Goal: Transaction & Acquisition: Purchase product/service

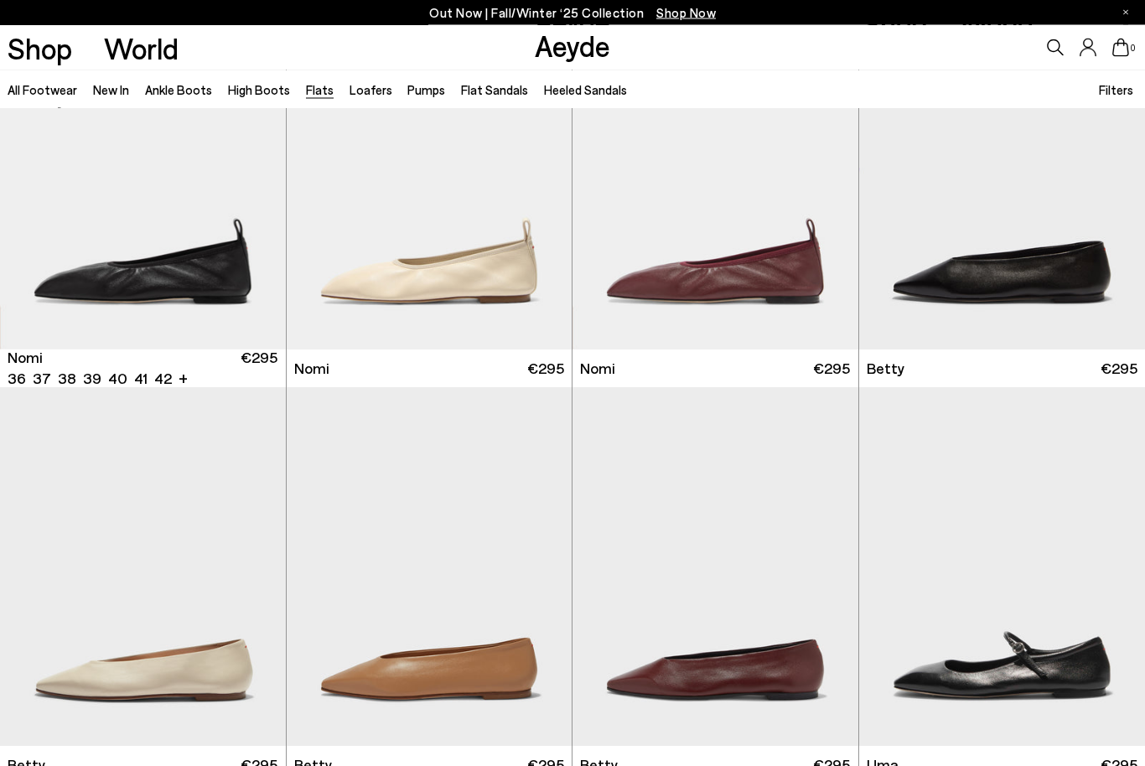
scroll to position [911, 0]
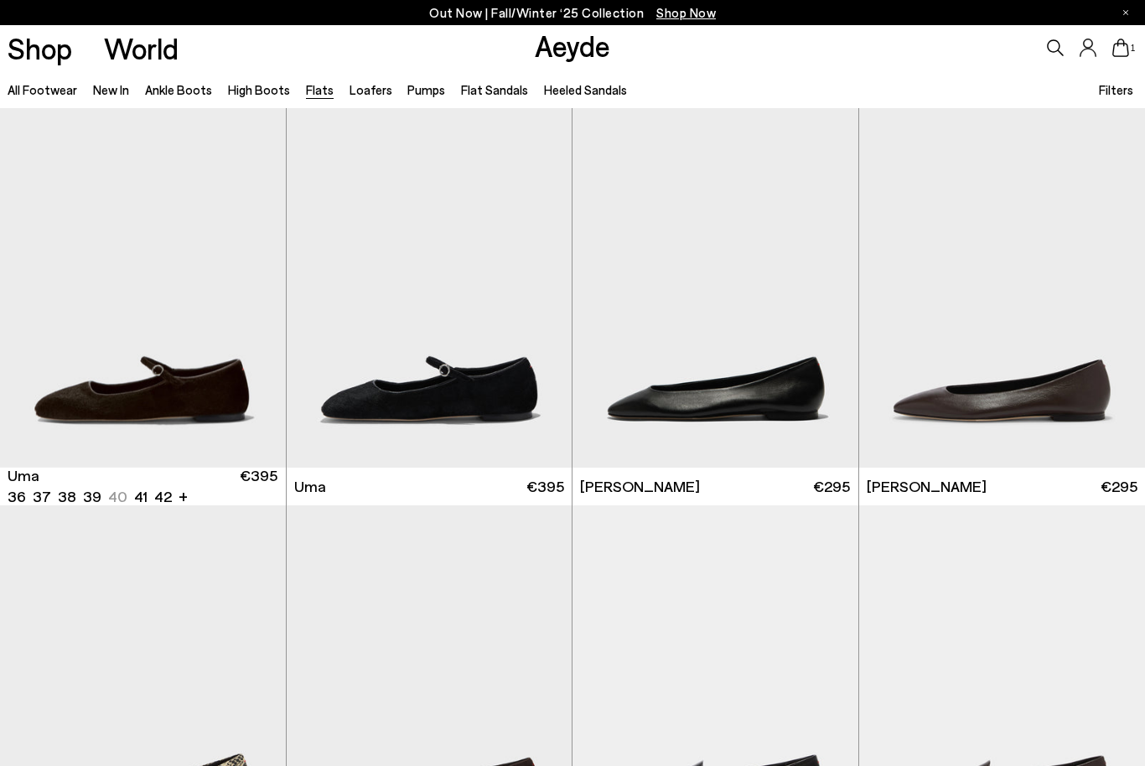
scroll to position [862, 0]
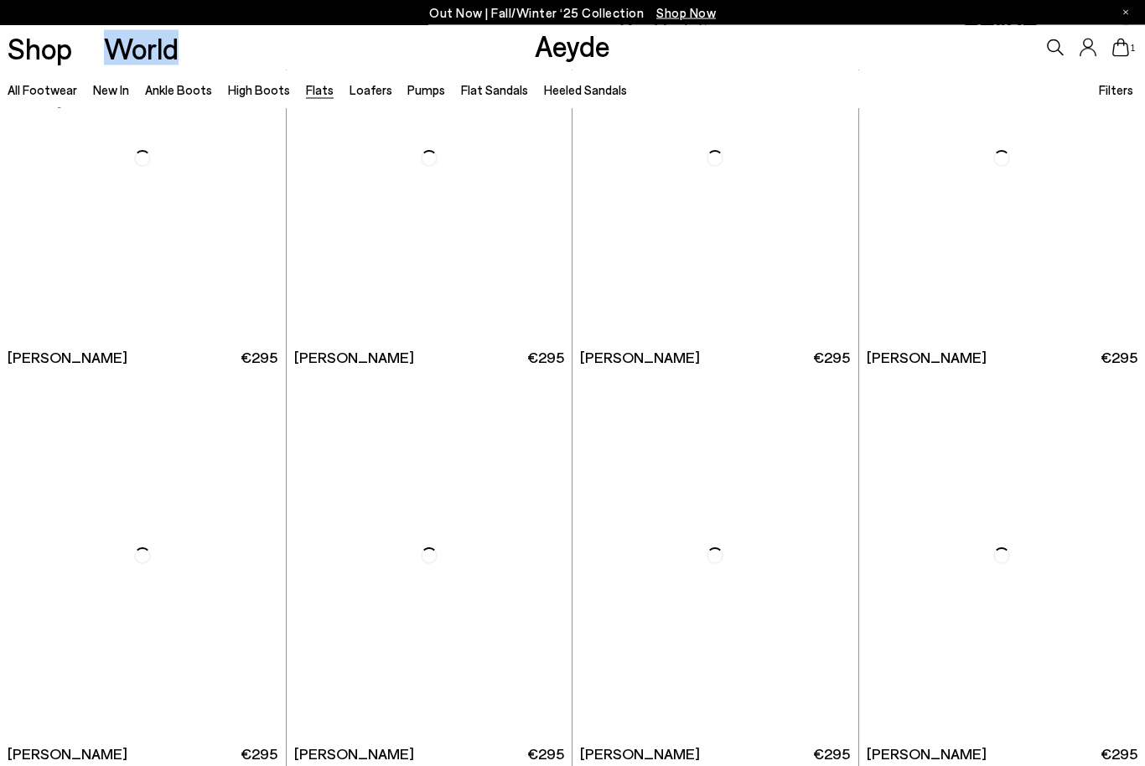
scroll to position [4096, 0]
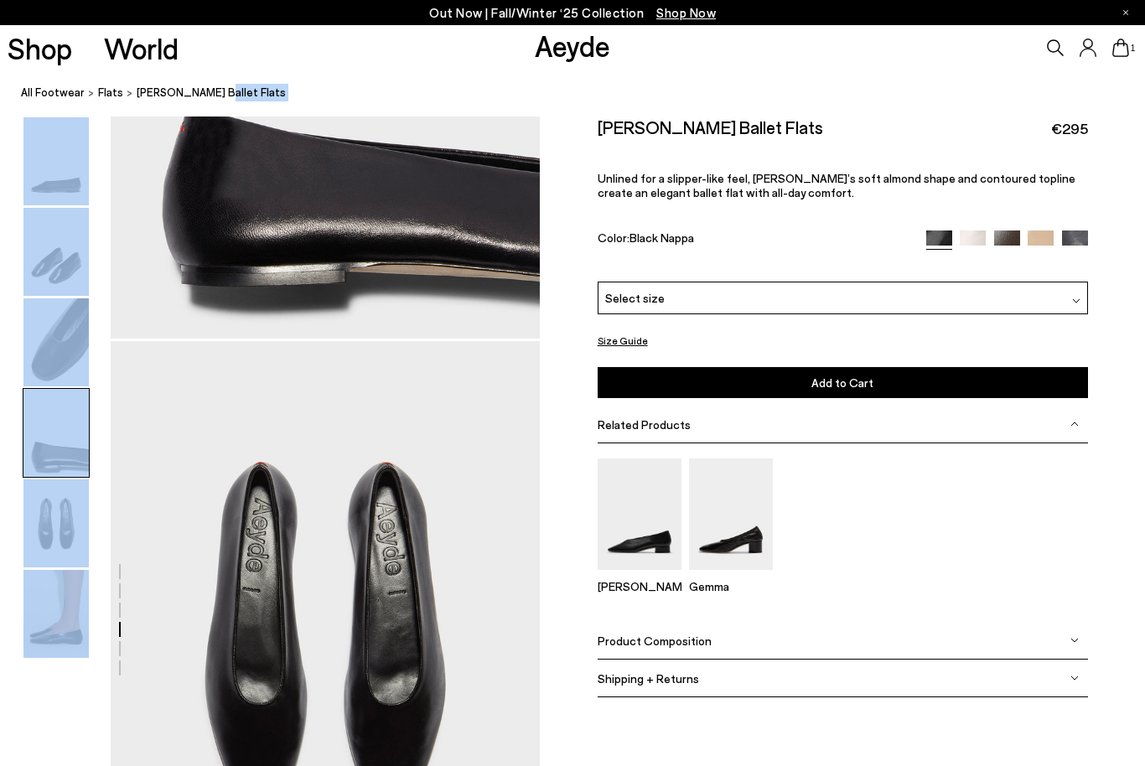
scroll to position [2079, 0]
